Goal: Task Accomplishment & Management: Manage account settings

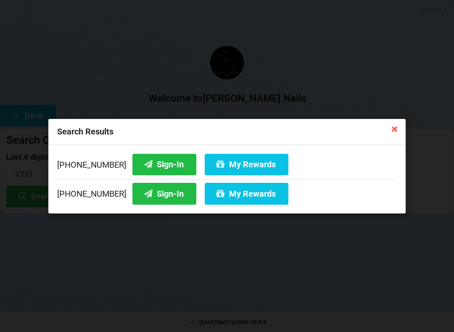
click at [395, 132] on icon at bounding box center [394, 128] width 13 height 13
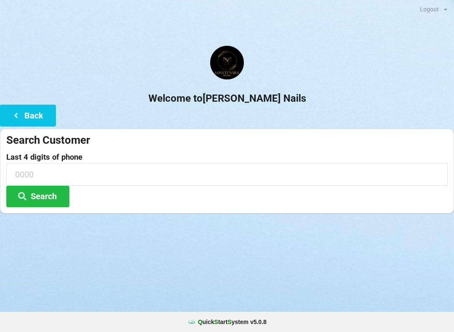
click at [13, 114] on icon at bounding box center [16, 114] width 10 height 7
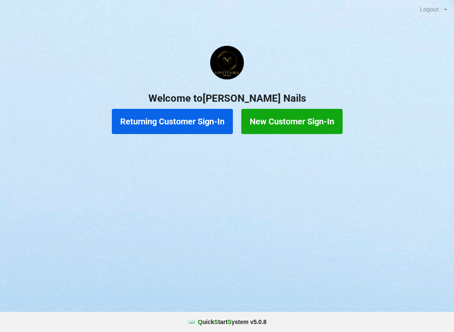
click at [188, 128] on button "Returning Customer Sign-In" at bounding box center [172, 121] width 121 height 25
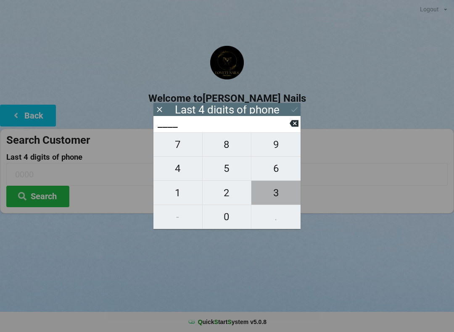
click at [284, 193] on span "3" at bounding box center [275, 193] width 49 height 18
type input "3___"
click at [234, 216] on span "0" at bounding box center [226, 217] width 49 height 18
type input "30__"
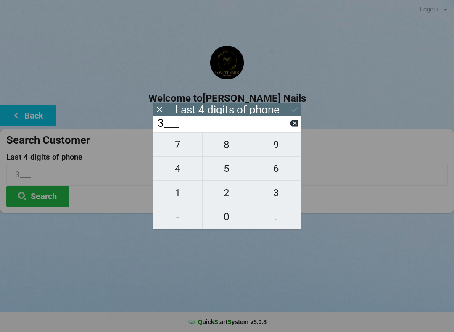
type input "30__"
click at [287, 193] on span "3" at bounding box center [275, 193] width 49 height 18
type input "303_"
click at [284, 147] on span "9" at bounding box center [275, 145] width 49 height 18
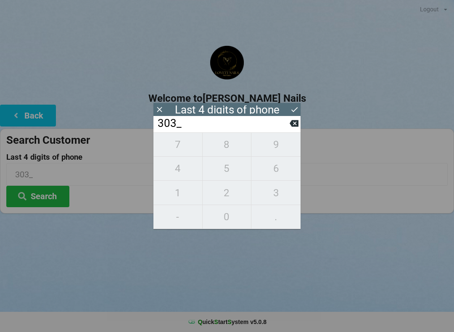
type input "3039"
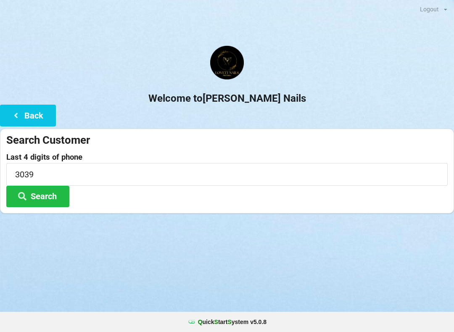
click at [302, 106] on div "Welcome to [PERSON_NAME] Nails Back Search Customer Last 4 digits of phone 3039…" at bounding box center [227, 130] width 454 height 168
click at [38, 196] on button "Search" at bounding box center [37, 196] width 63 height 21
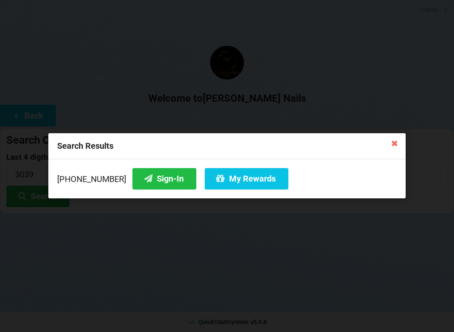
click at [244, 180] on button "My Rewards" at bounding box center [247, 178] width 84 height 21
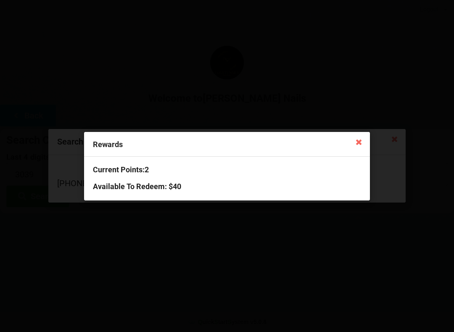
click at [356, 148] on icon at bounding box center [358, 141] width 13 height 13
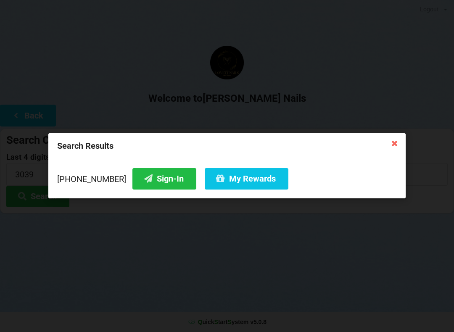
click at [156, 188] on button "Sign-In" at bounding box center [164, 178] width 64 height 21
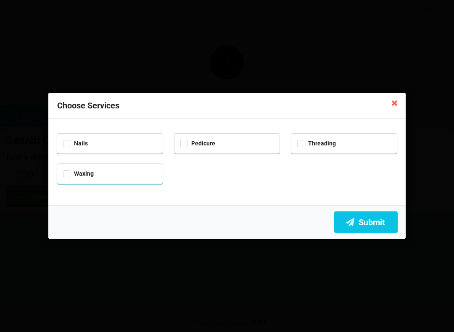
click at [66, 146] on div "Nails" at bounding box center [110, 143] width 94 height 10
checkbox input "true"
click at [389, 108] on icon at bounding box center [394, 102] width 13 height 13
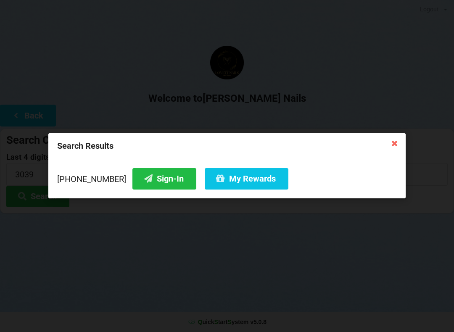
click at [152, 181] on button "Sign-In" at bounding box center [164, 178] width 64 height 21
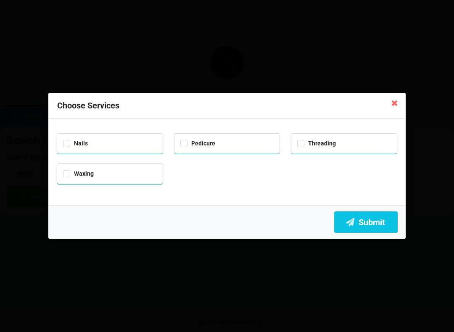
click at [60, 141] on div "Nails" at bounding box center [109, 144] width 105 height 20
checkbox input "true"
click at [365, 228] on button "Submit" at bounding box center [365, 221] width 63 height 21
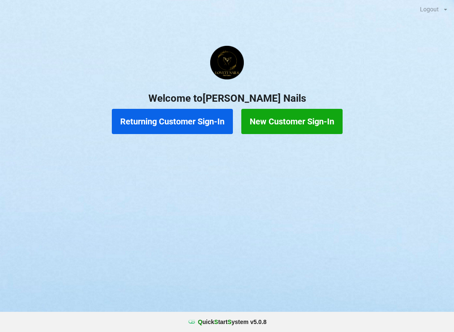
click at [206, 124] on button "Returning Customer Sign-In" at bounding box center [172, 121] width 121 height 25
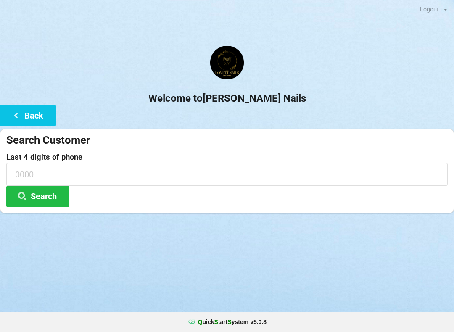
click at [110, 268] on div "Logout Logout Sign-In Welcome to [PERSON_NAME] Nails Back Search Customer Last …" at bounding box center [227, 166] width 454 height 332
click at [43, 198] on button "Search" at bounding box center [37, 196] width 63 height 21
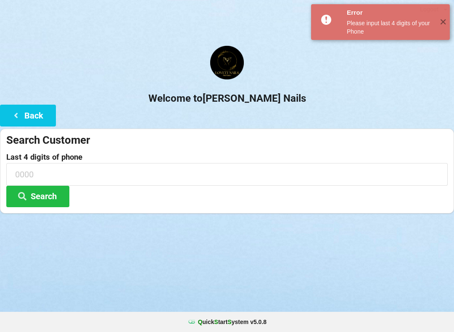
click at [443, 28] on div "✕" at bounding box center [443, 22] width 14 height 36
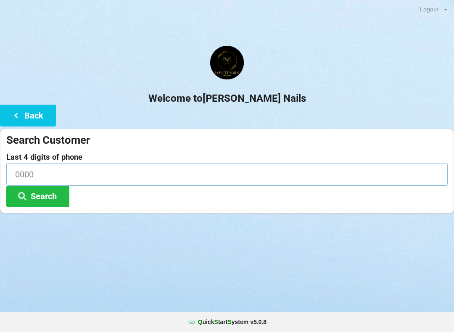
click at [53, 172] on input at bounding box center [226, 174] width 441 height 22
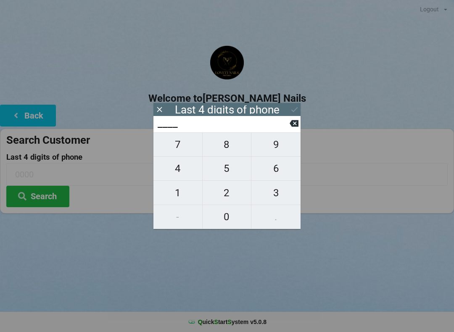
click at [284, 197] on span "3" at bounding box center [275, 193] width 49 height 18
type input "3___"
click at [230, 214] on span "0" at bounding box center [226, 217] width 49 height 18
type input "30__"
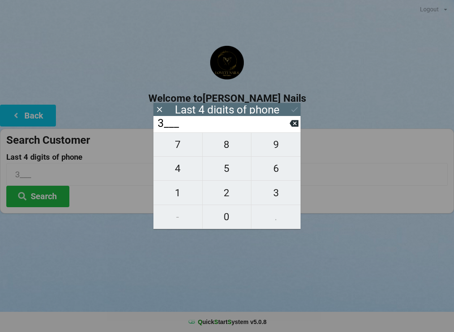
type input "30__"
click at [289, 192] on span "3" at bounding box center [275, 193] width 49 height 18
type input "303_"
click at [288, 144] on span "9" at bounding box center [275, 145] width 49 height 18
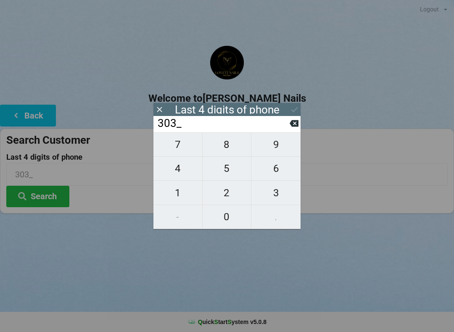
type input "3039"
click at [297, 106] on icon at bounding box center [294, 109] width 9 height 9
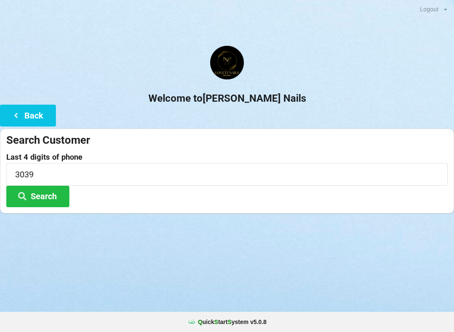
click at [65, 199] on button "Search" at bounding box center [37, 196] width 63 height 21
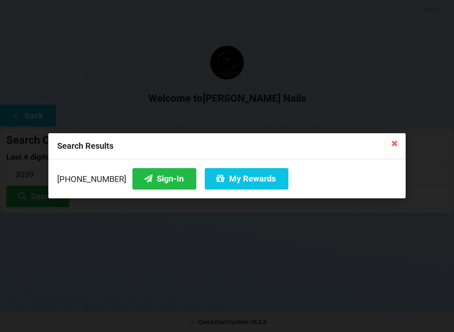
click at [253, 176] on button "My Rewards" at bounding box center [247, 178] width 84 height 21
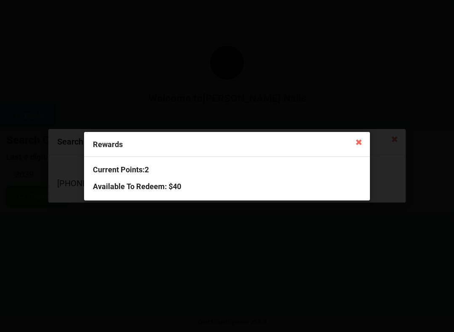
click at [350, 142] on div "Rewards" at bounding box center [227, 144] width 286 height 25
click at [358, 145] on icon at bounding box center [358, 141] width 13 height 13
